Goal: Information Seeking & Learning: Check status

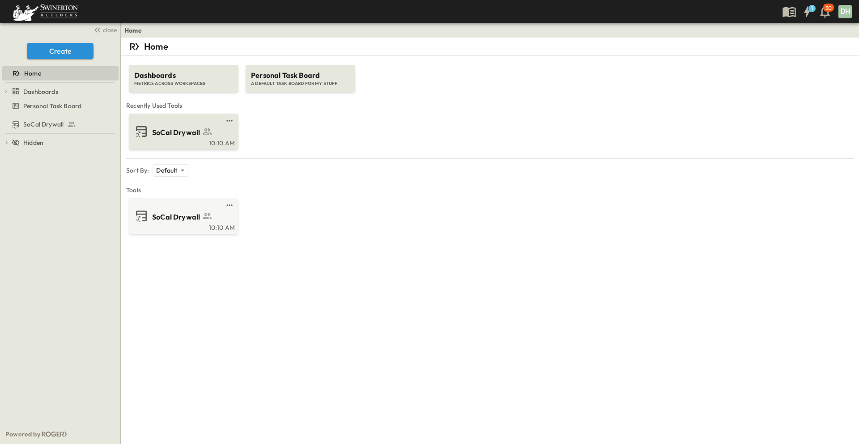
click at [165, 132] on span "SoCal Drywall" at bounding box center [176, 132] width 48 height 10
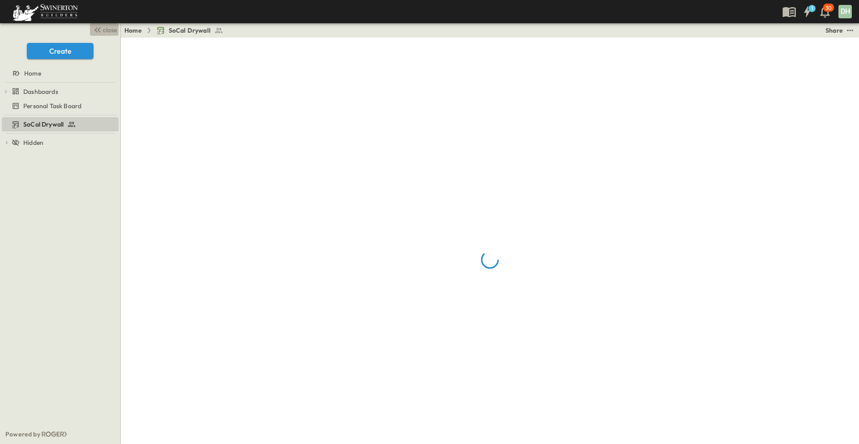
click at [110, 28] on span "close" at bounding box center [110, 29] width 14 height 9
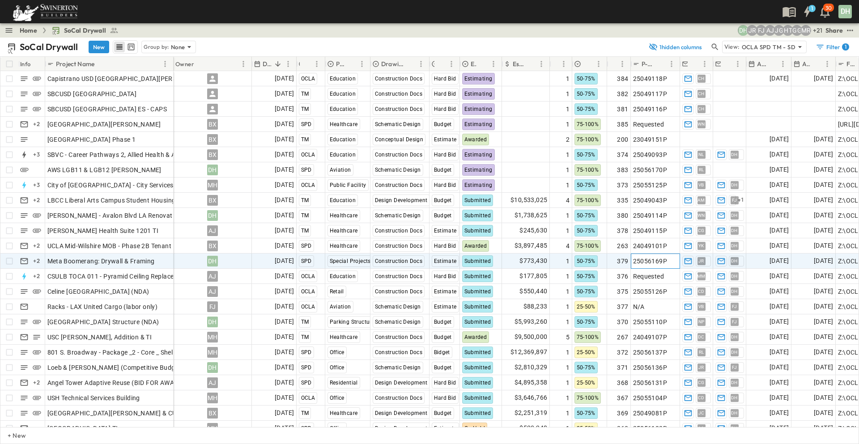
click at [653, 263] on span "25056169P" at bounding box center [650, 261] width 34 height 9
click at [651, 262] on input "*********" at bounding box center [655, 260] width 48 height 11
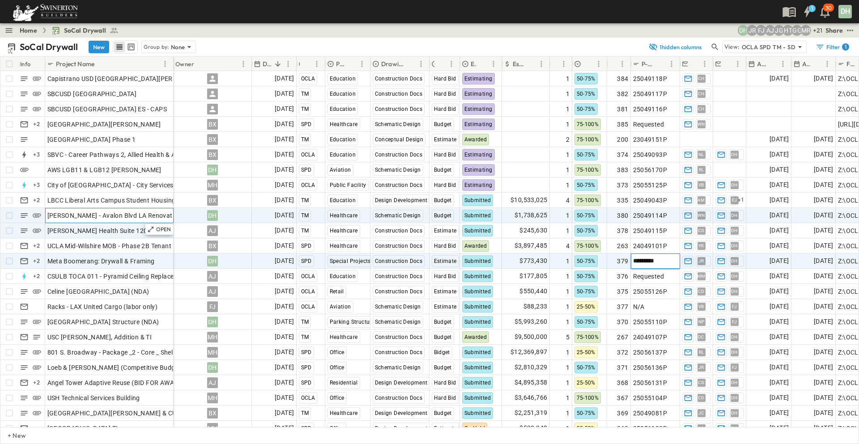
drag, startPoint x: 129, startPoint y: 214, endPoint x: 89, endPoint y: 229, distance: 43.1
click at [129, 214] on span "[PERSON_NAME] - Avalon Blvd LA Renovation and Addition" at bounding box center [134, 215] width 174 height 9
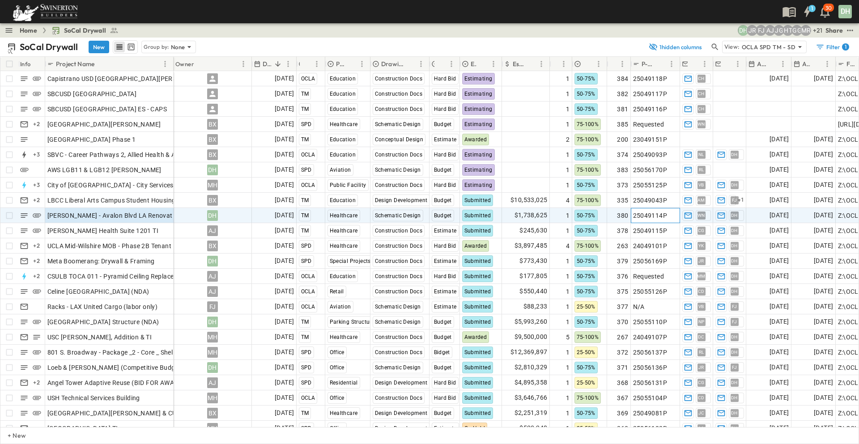
click at [646, 217] on span "25049114P" at bounding box center [650, 215] width 34 height 9
drag, startPoint x: 665, startPoint y: 215, endPoint x: 629, endPoint y: 214, distance: 35.3
click at [629, 214] on div "DH [DATE] TM Healthcare Schematic Design Budget Submitted $1,738,625 1 50-75% 3…" at bounding box center [551, 215] width 755 height 15
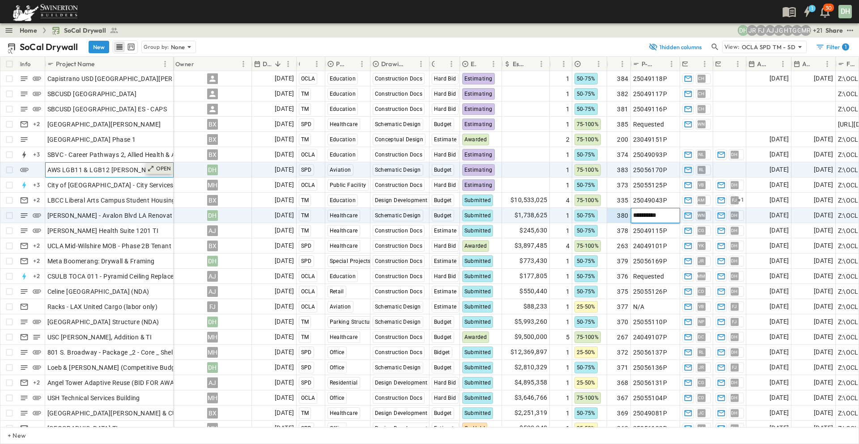
drag, startPoint x: 114, startPoint y: 169, endPoint x: 157, endPoint y: 169, distance: 43.4
click at [114, 169] on span "AWS LGB11 & LGB12 [PERSON_NAME]" at bounding box center [104, 169] width 114 height 9
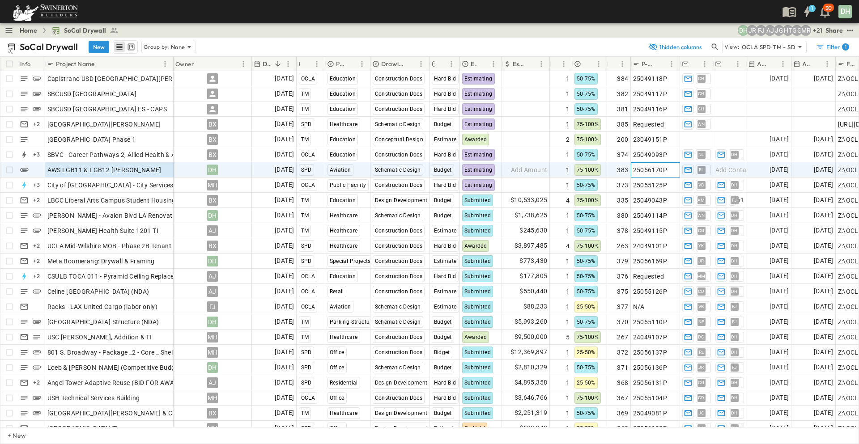
click at [645, 172] on span "25056170P" at bounding box center [650, 169] width 34 height 9
click at [649, 171] on input "*********" at bounding box center [655, 169] width 48 height 11
